Goal: Information Seeking & Learning: Learn about a topic

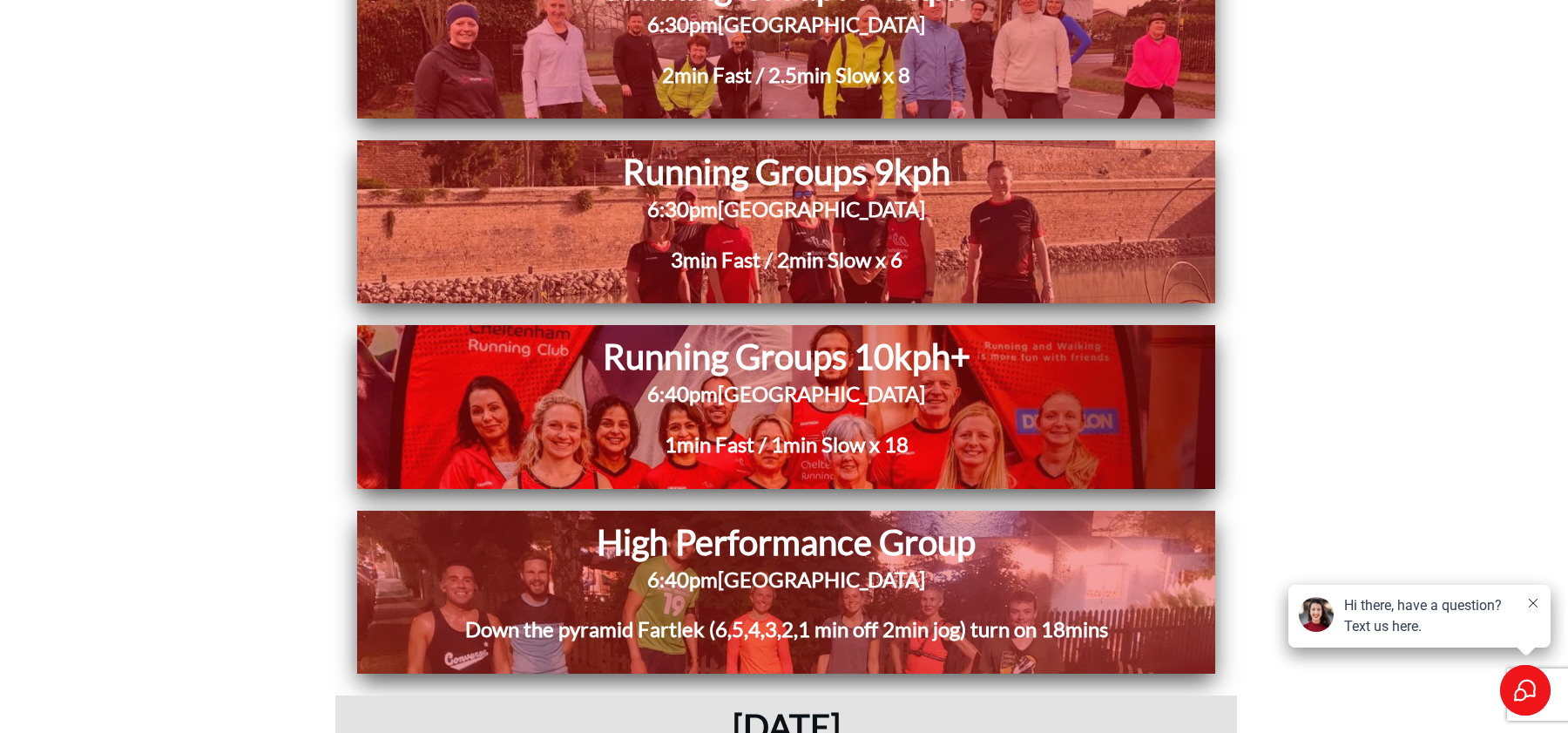
scroll to position [4704, 0]
click at [565, 241] on h2 "6:30pm Pittville Pump Room" at bounding box center [785, 220] width 709 height 51
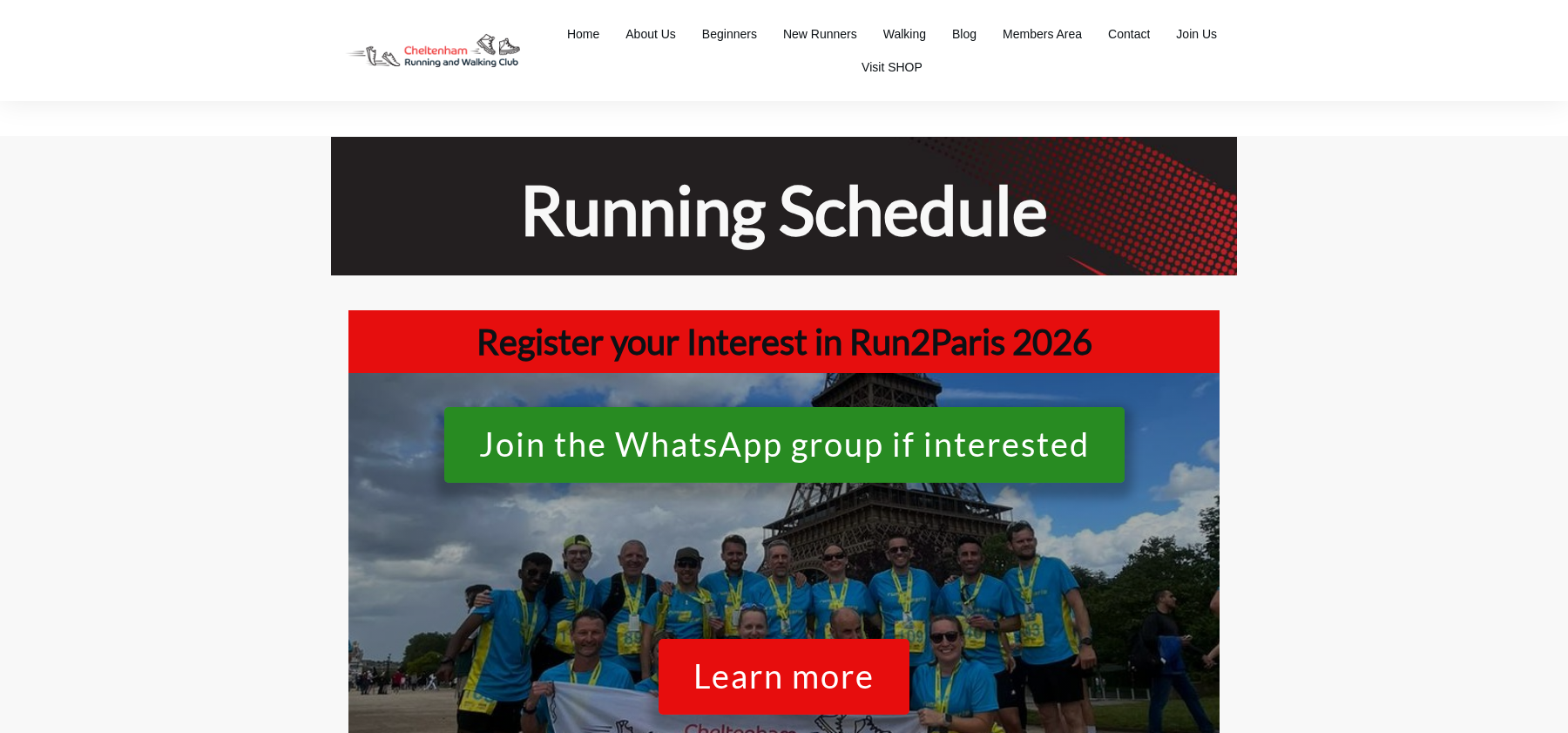
scroll to position [5107, 0]
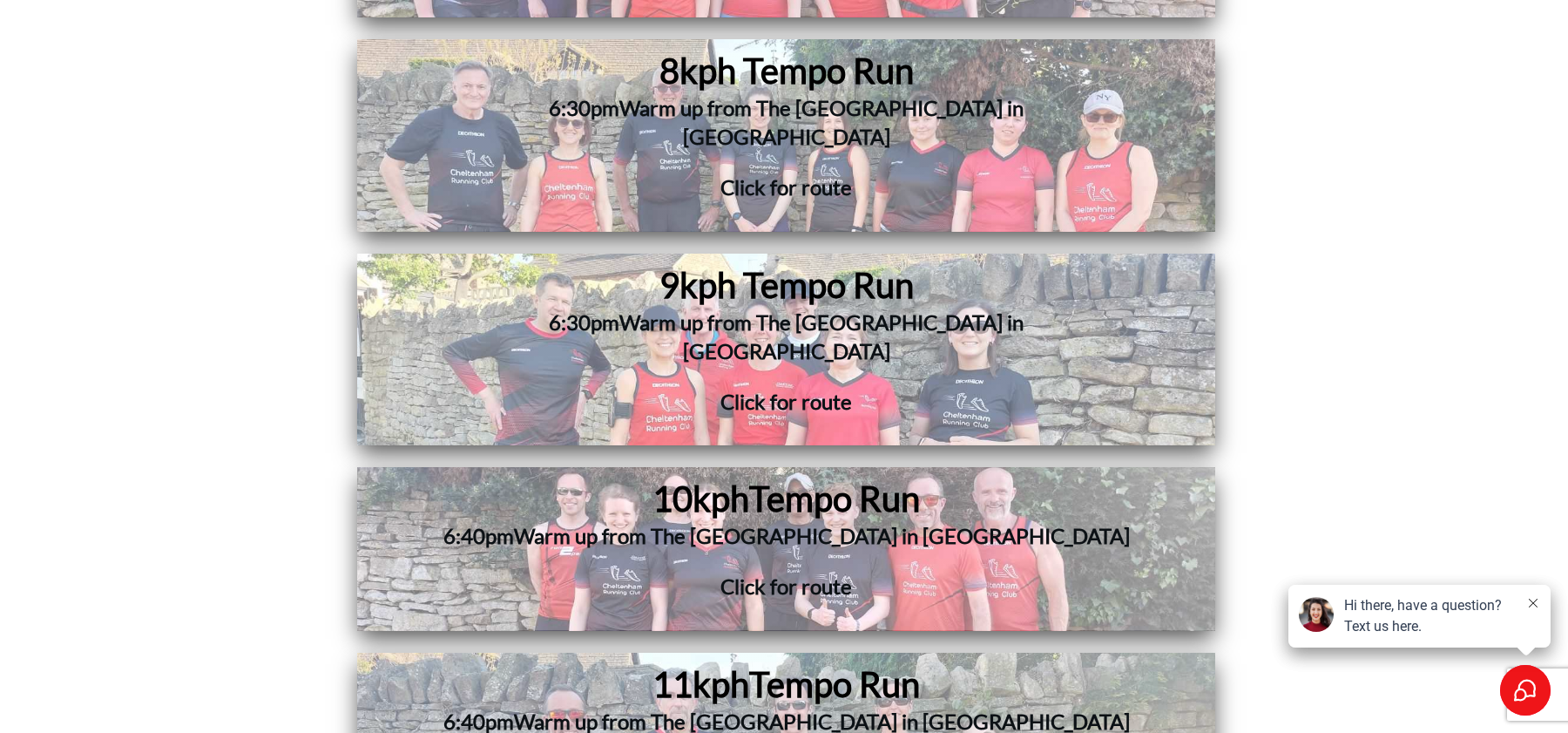
scroll to position [6373, 0]
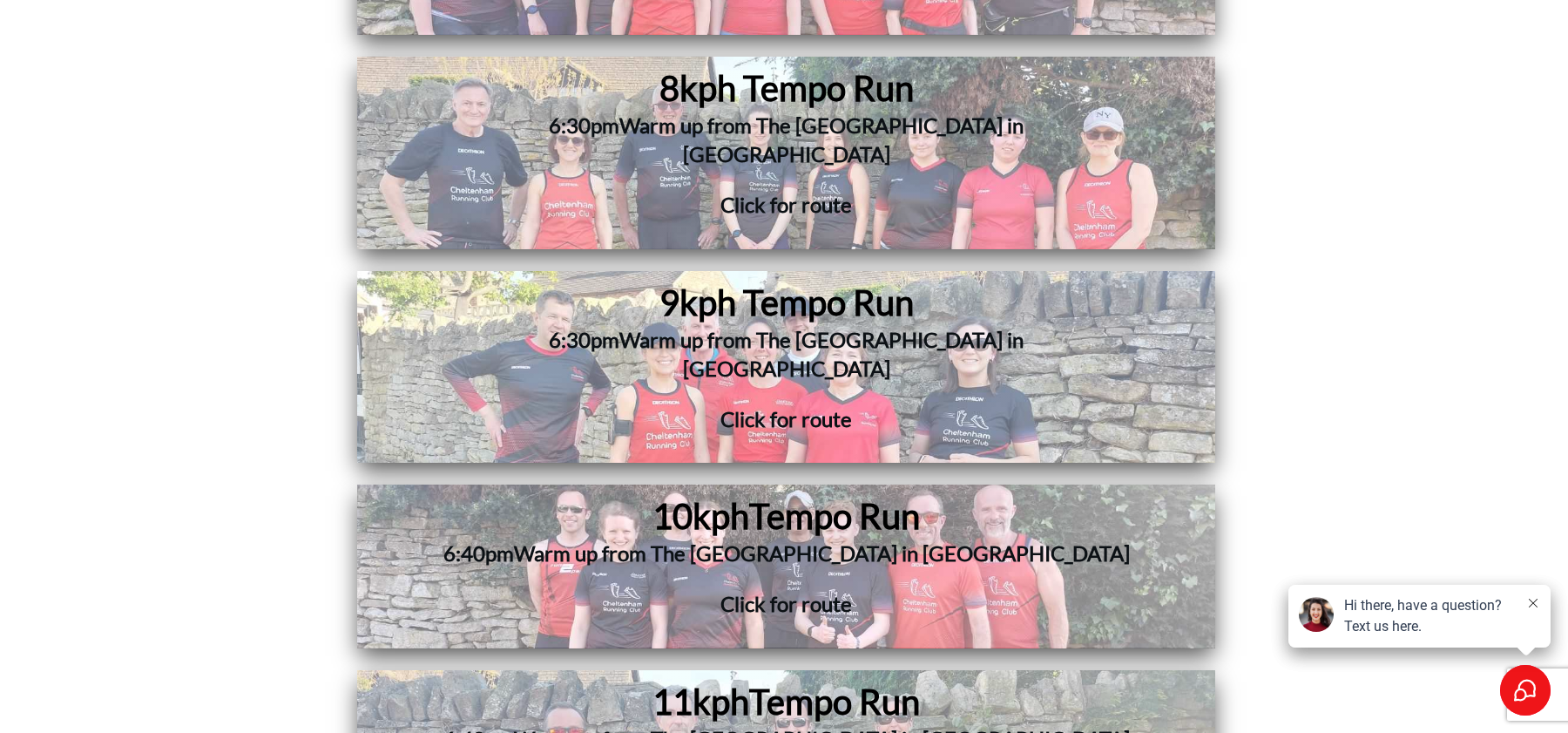
click at [609, 405] on h3 "Click for route" at bounding box center [786, 430] width 676 height 51
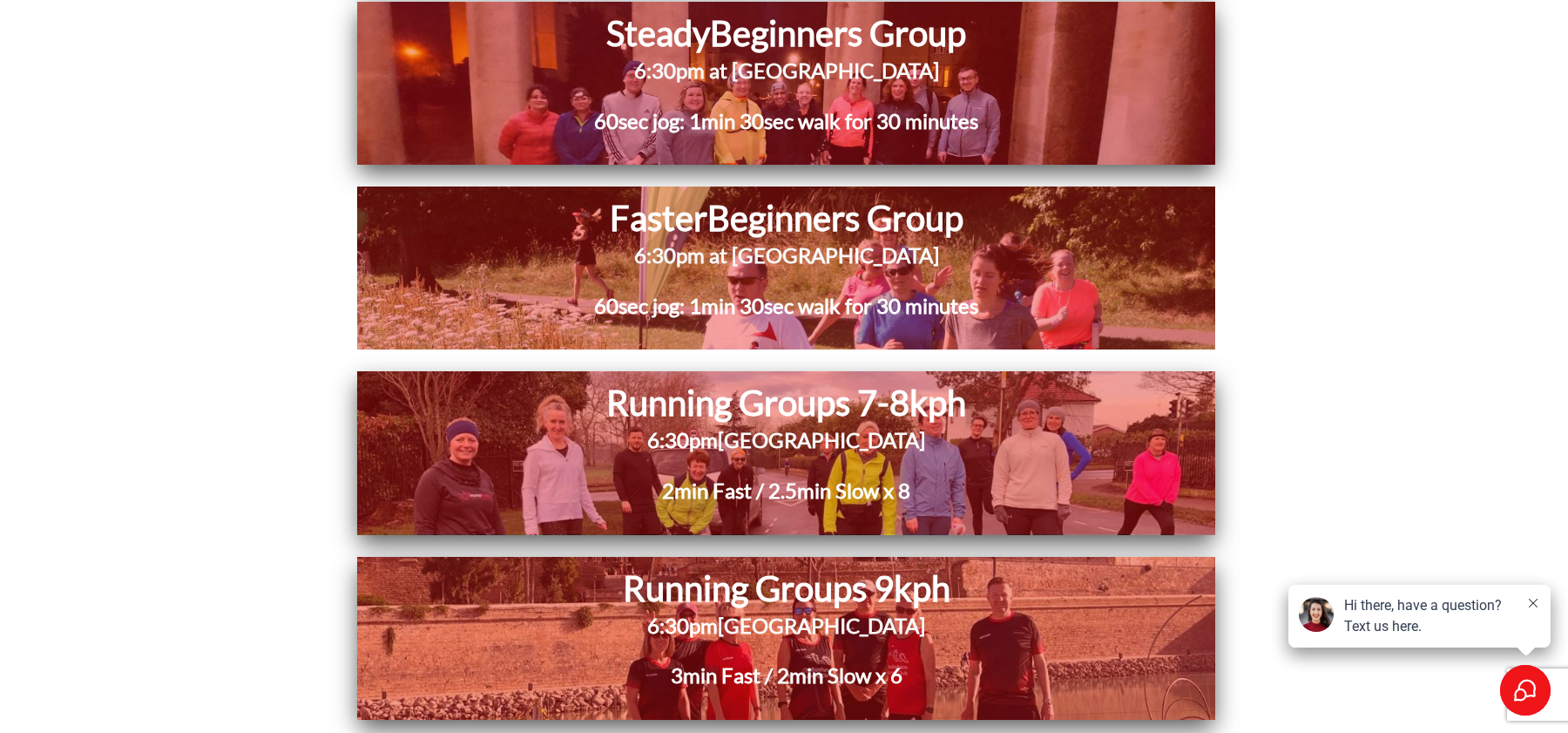
scroll to position [10816, 0]
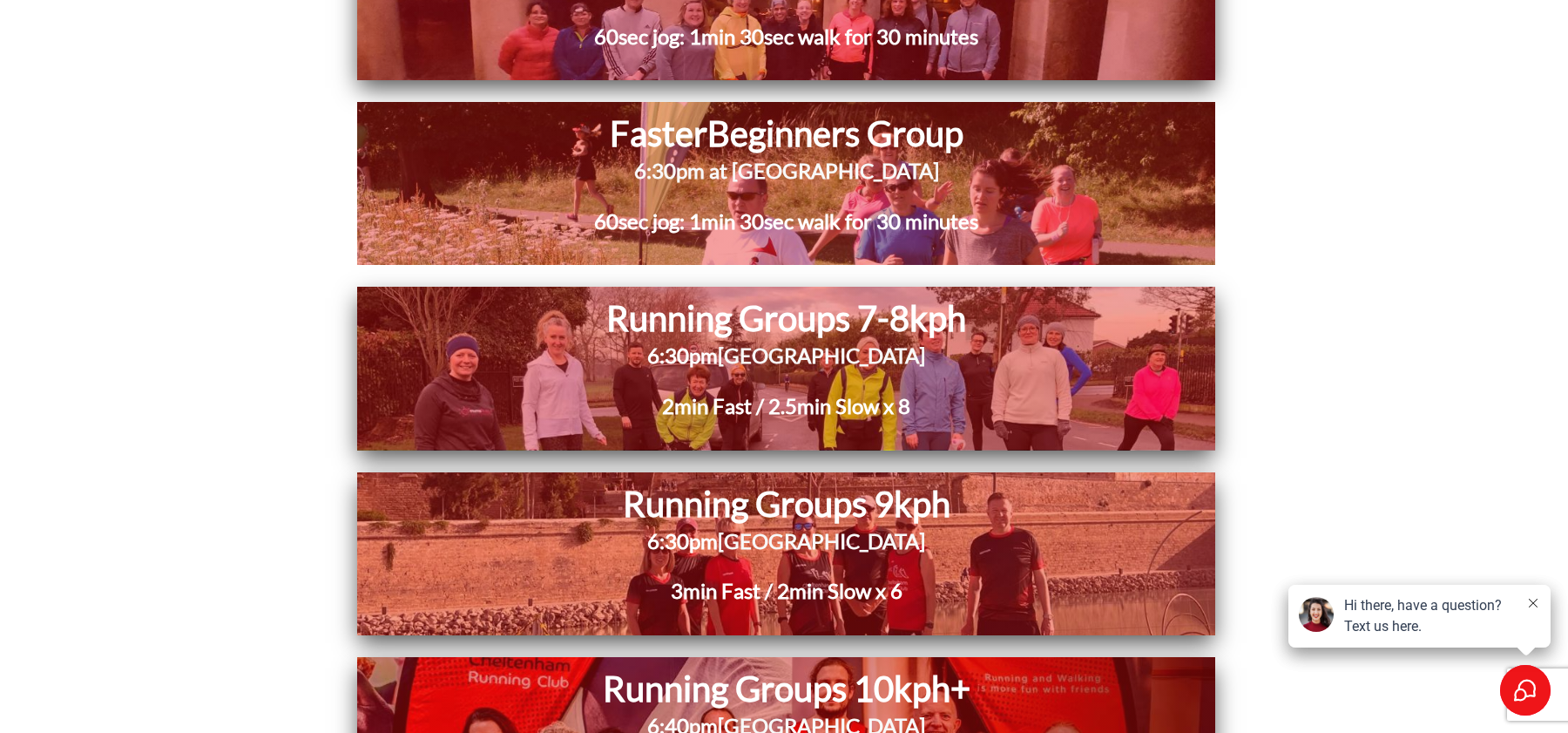
click at [1093, 527] on h2 "6:30pm Pittville Pump Room" at bounding box center [785, 552] width 709 height 51
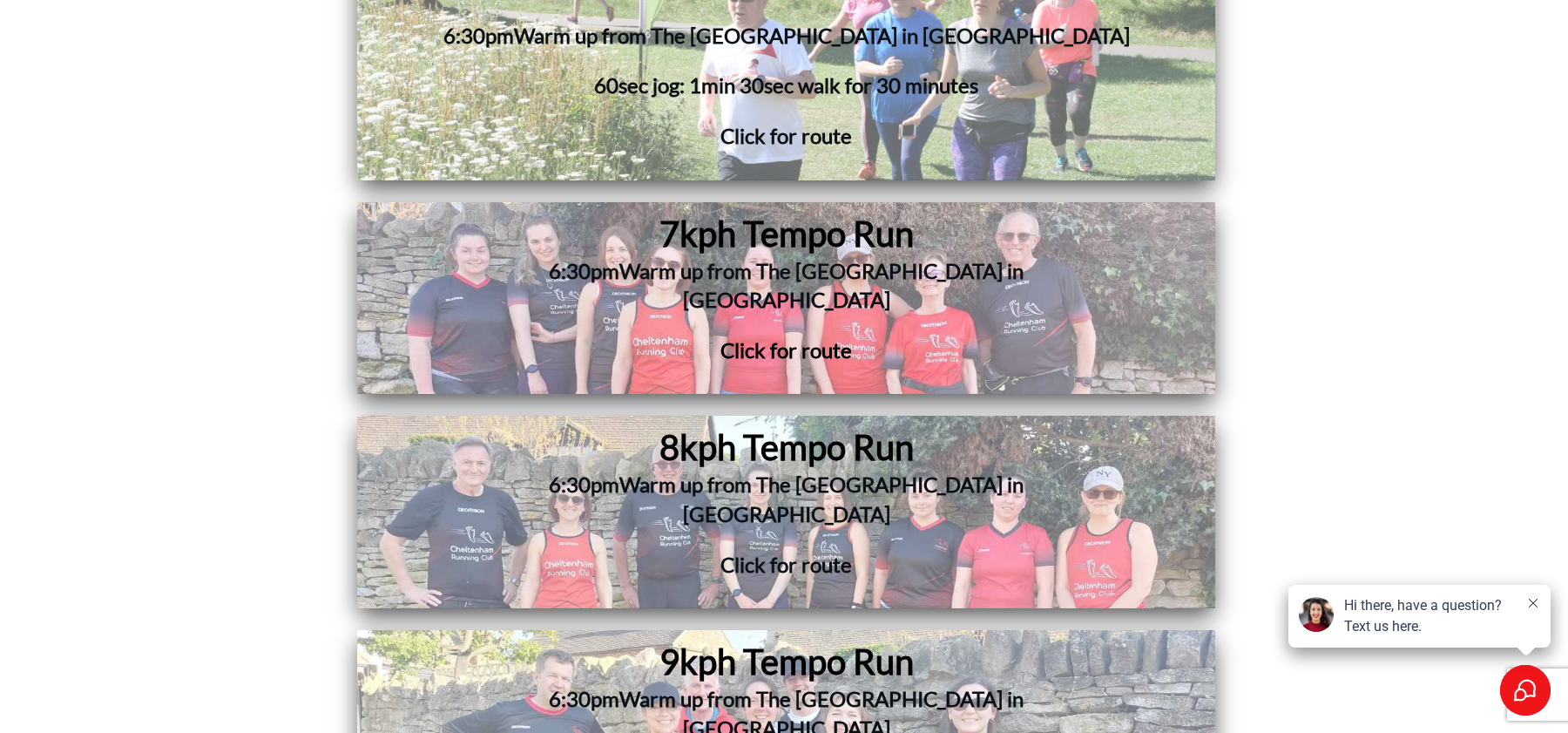
scroll to position [12460, 0]
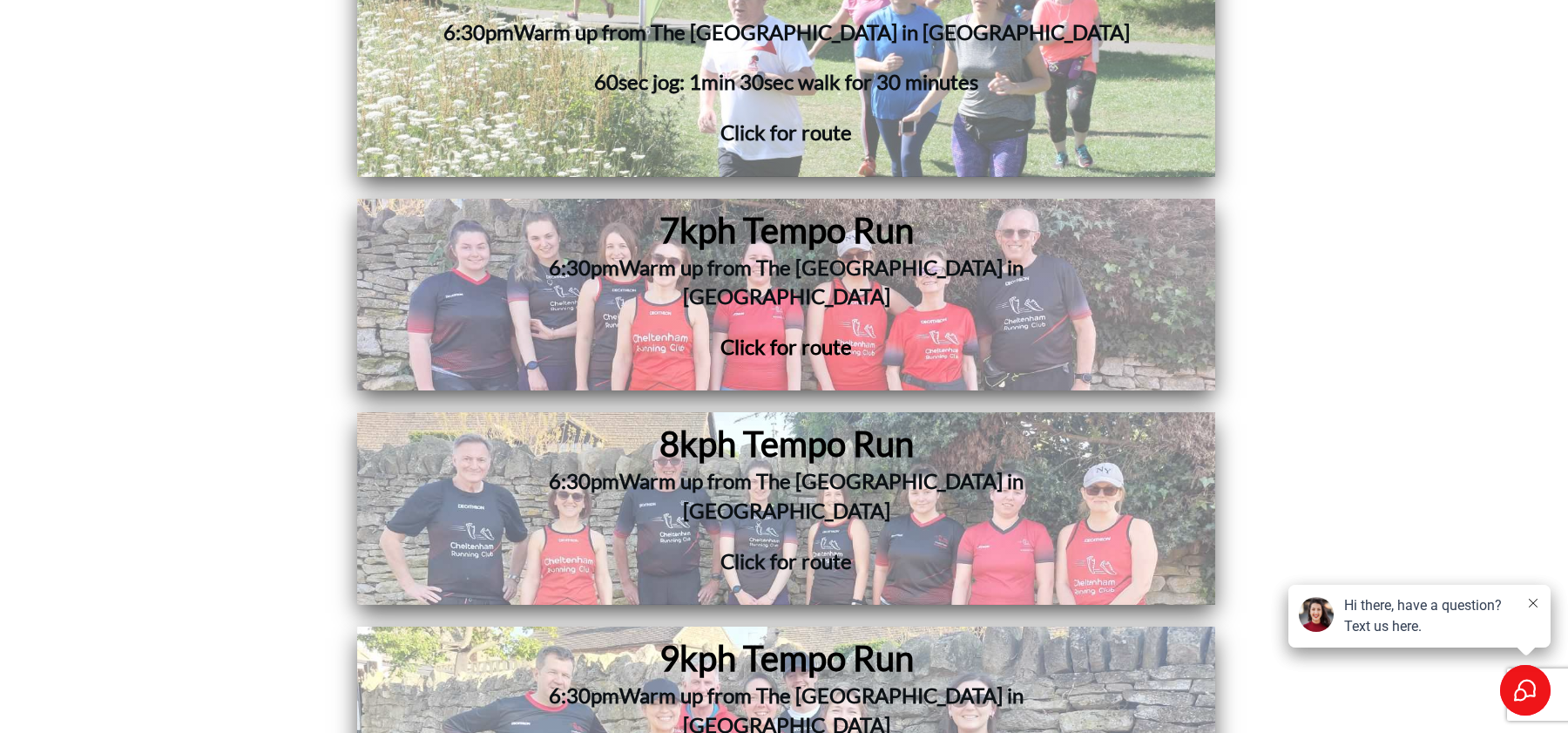
click at [842, 683] on span "Warm up from The [GEOGRAPHIC_DATA] in [GEOGRAPHIC_DATA]" at bounding box center [821, 710] width 405 height 55
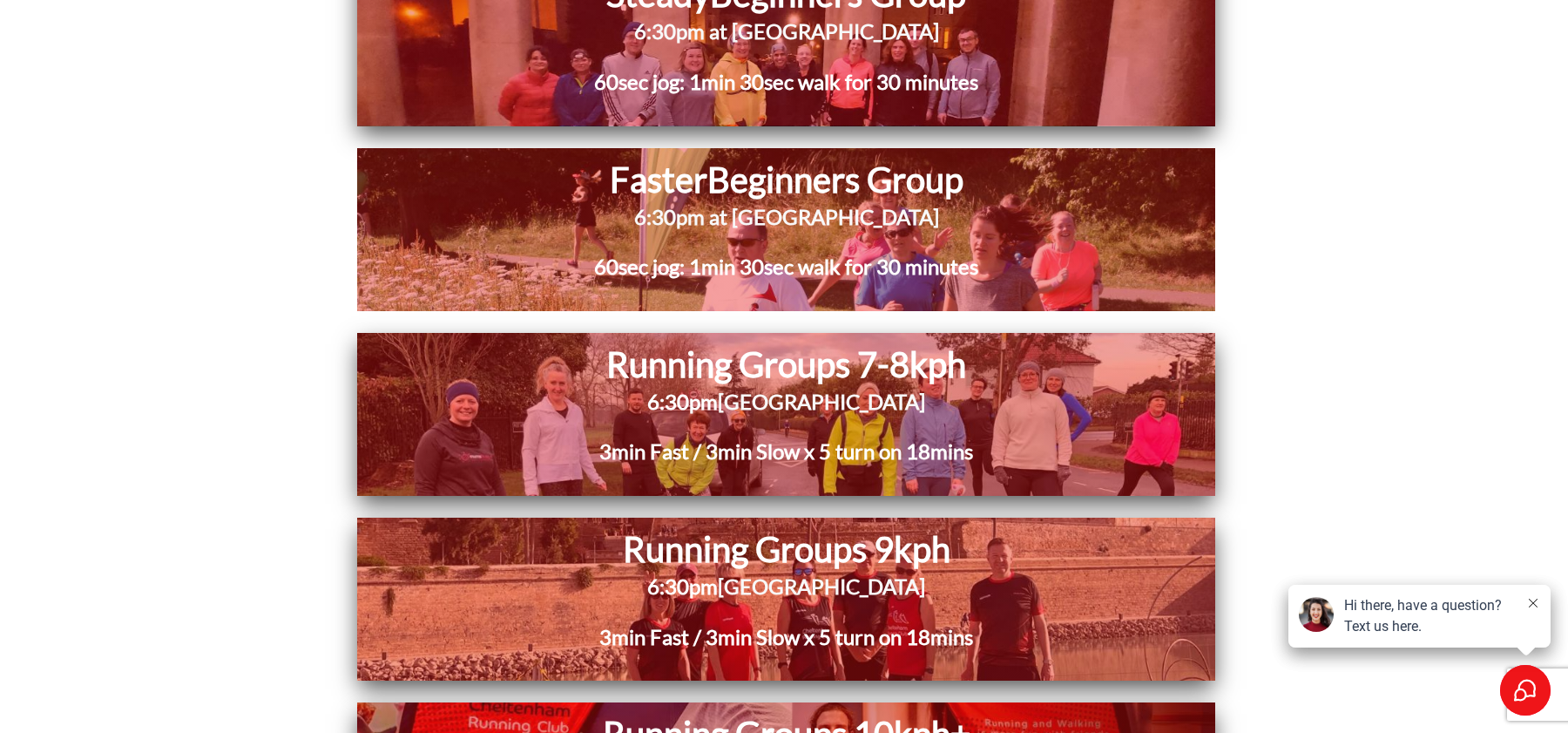
scroll to position [17157, 0]
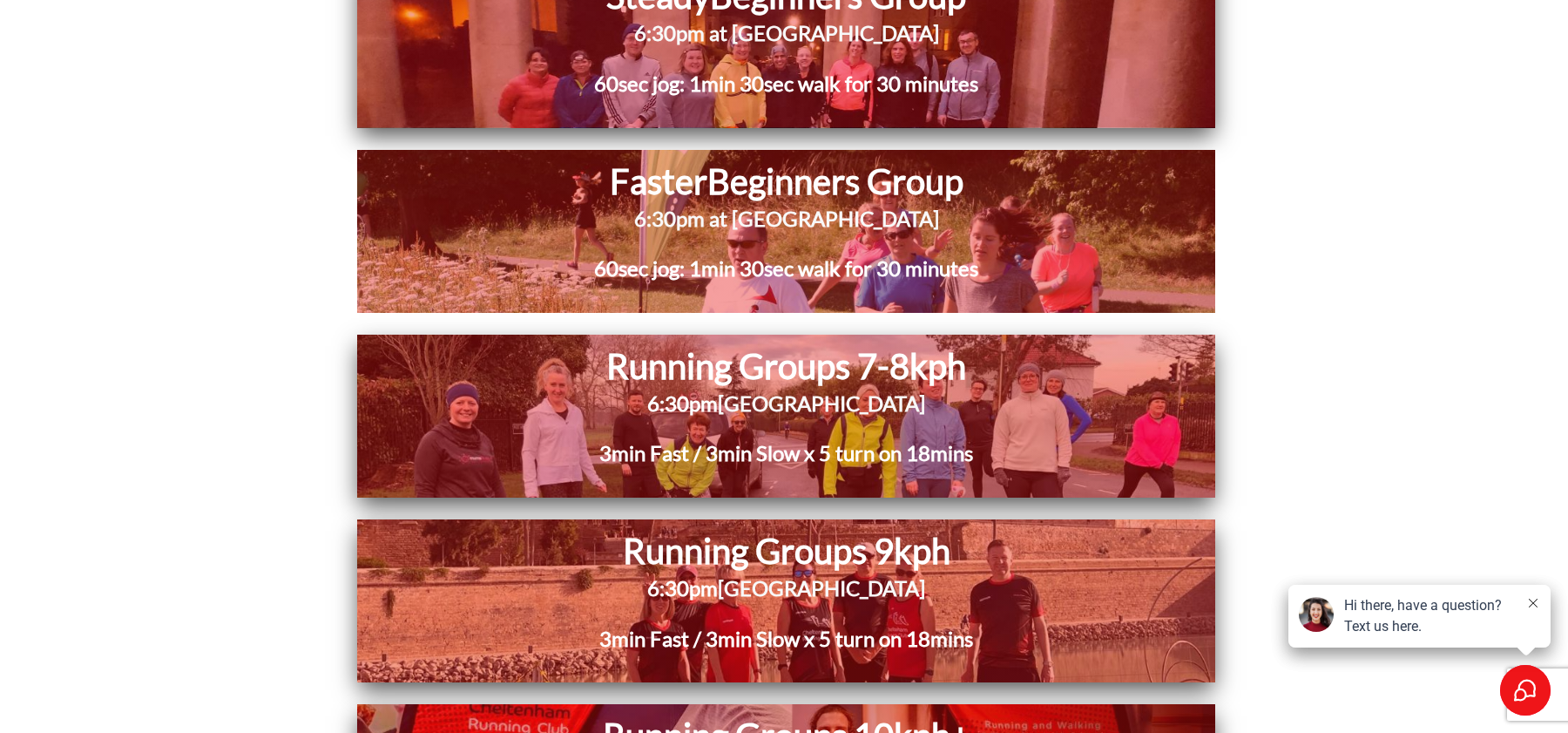
click at [1108, 574] on h2 "6:30pm Pittville Pump Room" at bounding box center [785, 599] width 709 height 51
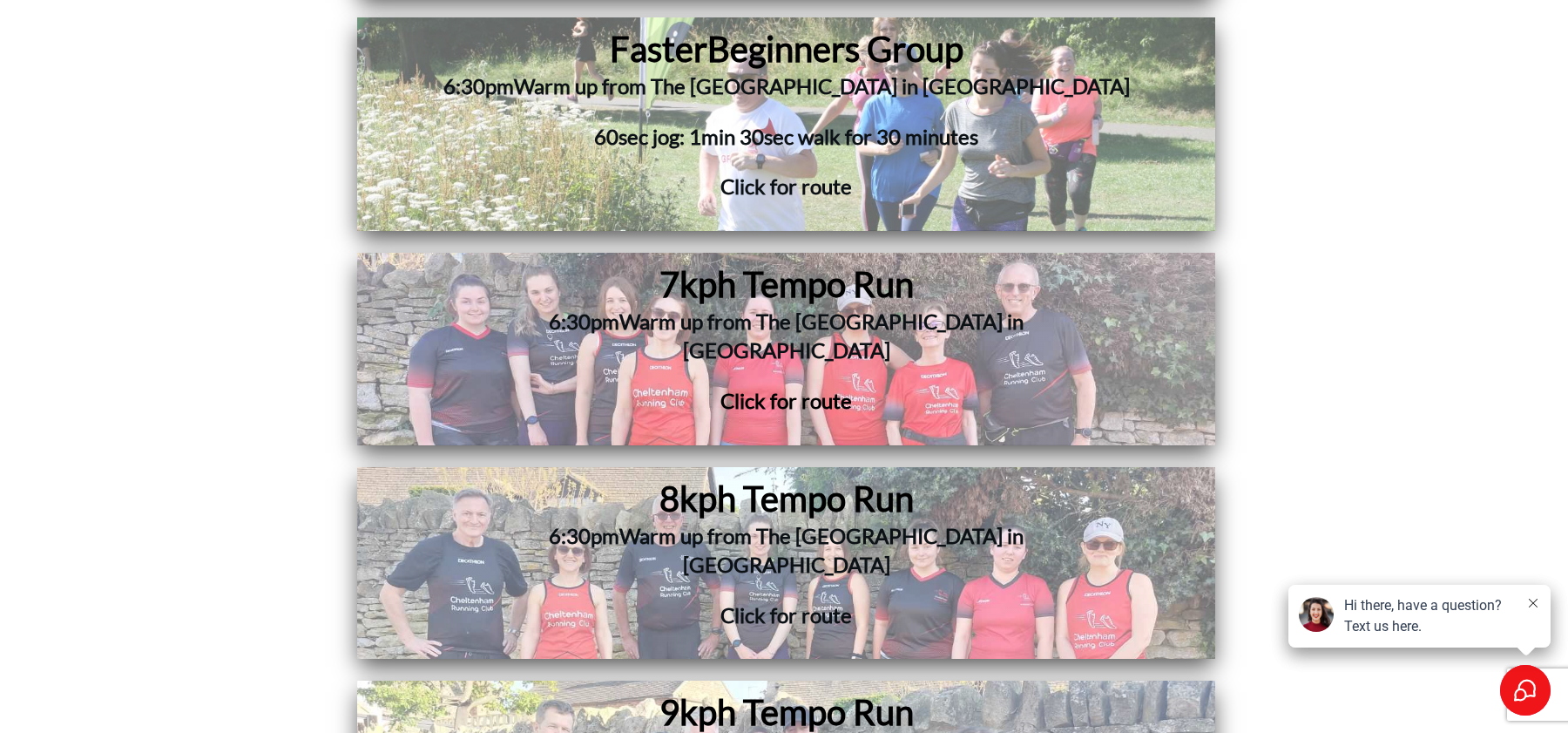
scroll to position [18883, 0]
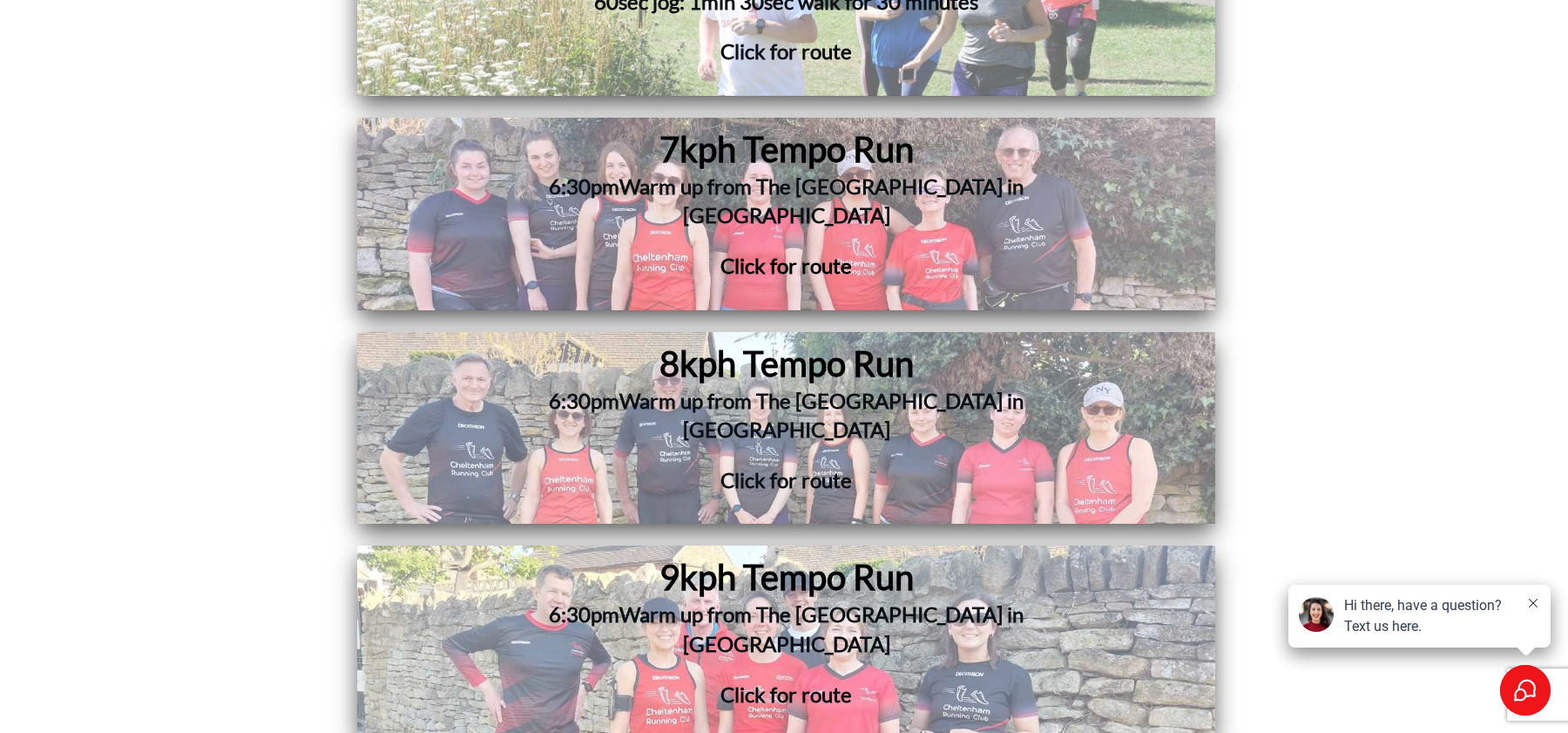
click at [652, 600] on h3 "6:30pm Warm up from The [GEOGRAPHIC_DATA] in [GEOGRAPHIC_DATA]" at bounding box center [786, 639] width 676 height 79
